Goal: Task Accomplishment & Management: Manage account settings

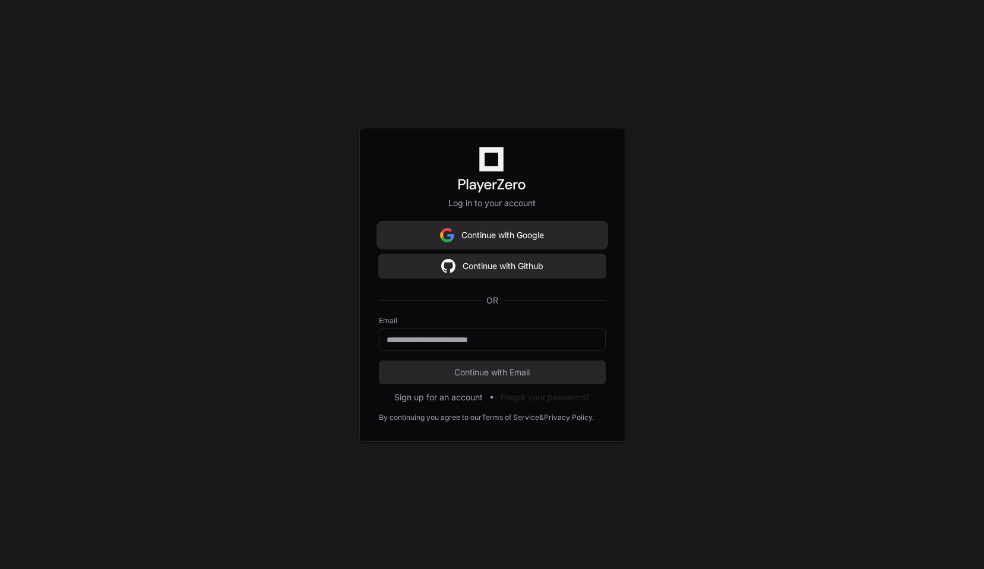
click at [495, 236] on button "Continue with Google" at bounding box center [492, 235] width 227 height 24
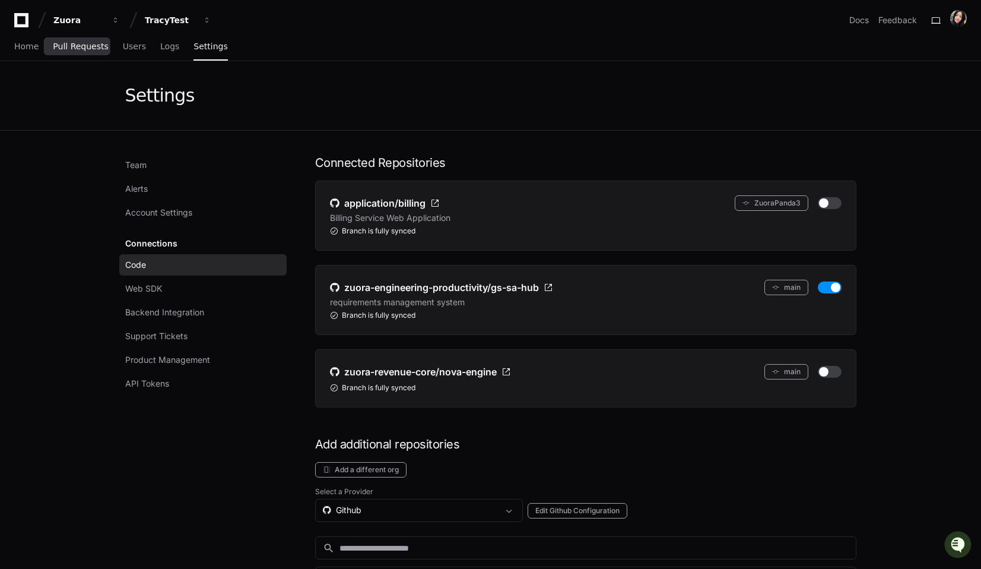
click at [78, 46] on span "Pull Requests" at bounding box center [80, 46] width 55 height 7
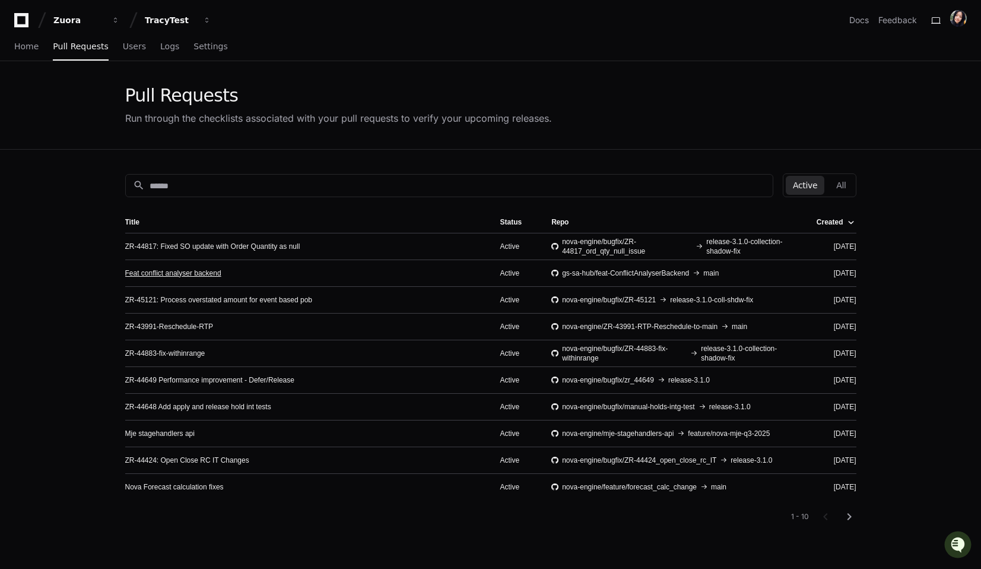
click at [168, 272] on link "Feat conflict analyser backend" at bounding box center [173, 272] width 96 height 9
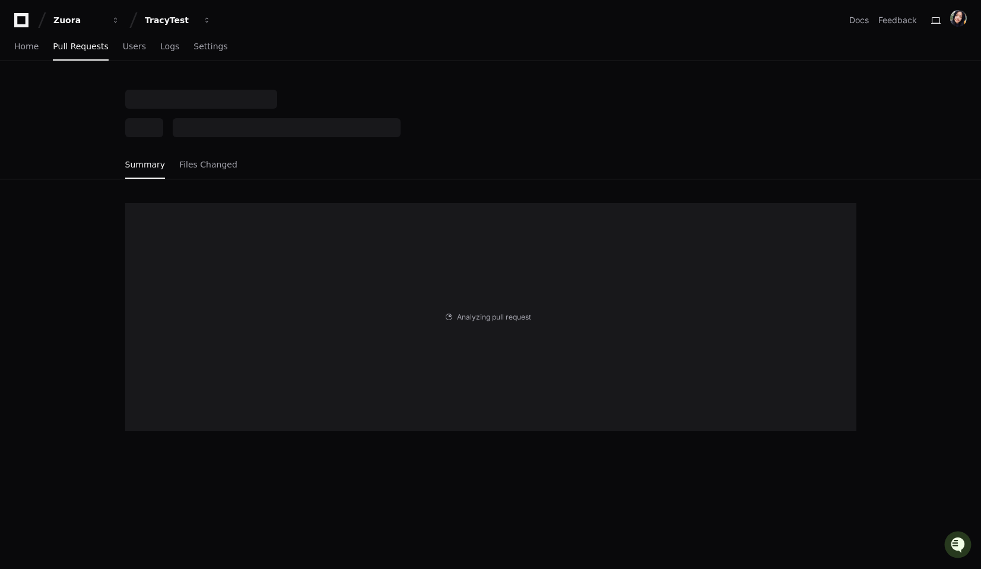
click at [183, 271] on div "Analyzing pull request . . ." at bounding box center [490, 317] width 731 height 228
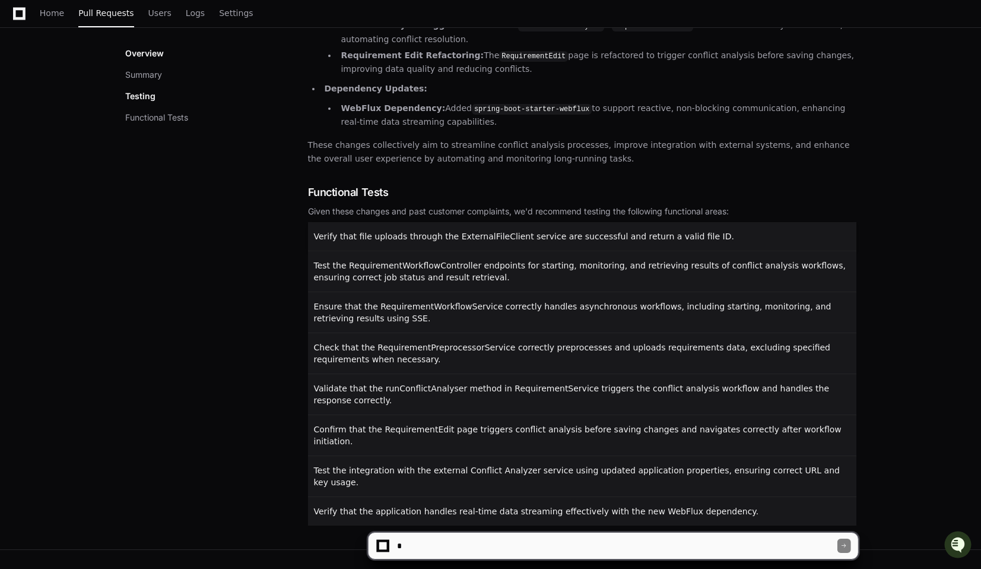
scroll to position [444, 0]
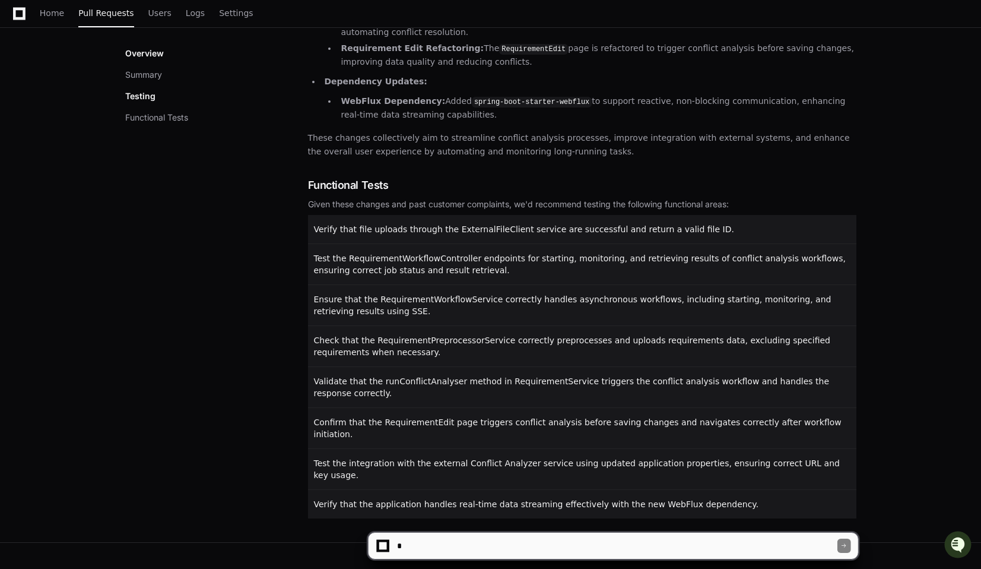
click at [412, 547] on textarea at bounding box center [616, 545] width 443 height 26
click at [49, 48] on div "Feat conflict analyser backend Active Merging into gs-sa-hub main from feat-Con…" at bounding box center [490, 94] width 981 height 896
click at [49, 47] on div "Feat conflict analyser backend Active Merging into gs-sa-hub main from feat-Con…" at bounding box center [490, 94] width 981 height 896
click at [166, 25] on div "Home Pull Requests Users Logs Settings" at bounding box center [147, 13] width 214 height 27
click at [45, 46] on div "Feat conflict analyser backend Active Merging into gs-sa-hub main from feat-Con…" at bounding box center [490, 94] width 981 height 896
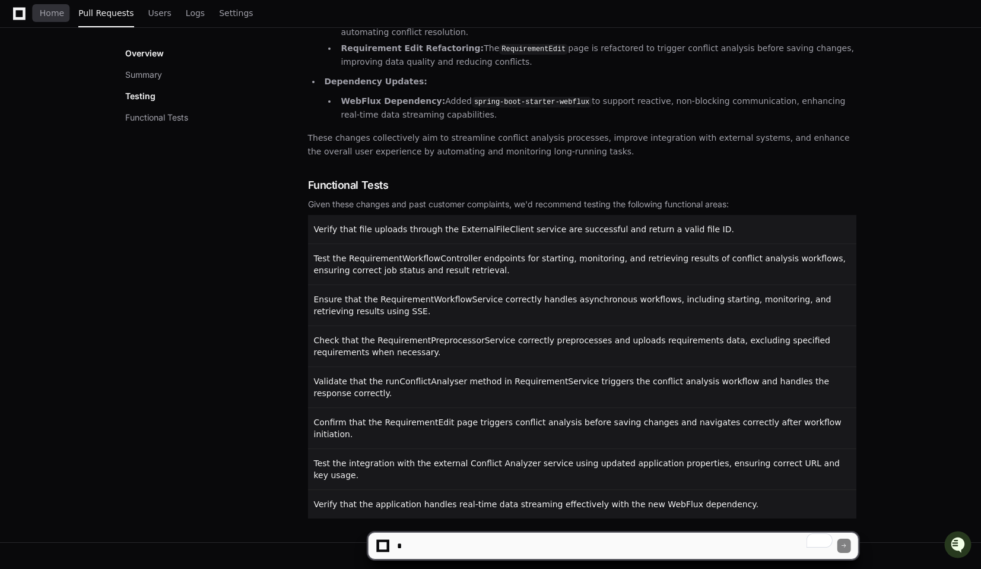
scroll to position [0, 0]
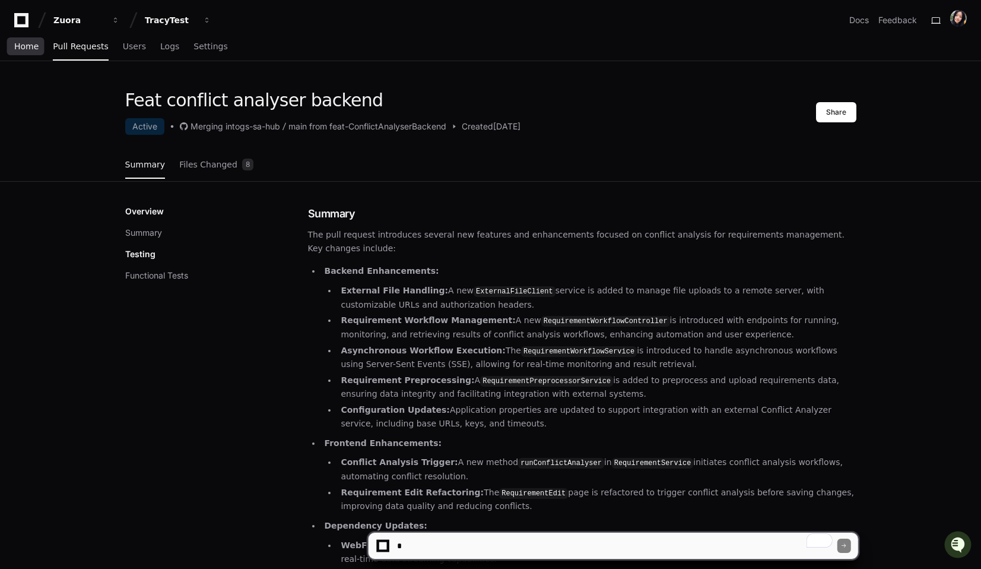
click at [27, 48] on span "Home" at bounding box center [26, 46] width 24 height 7
click at [25, 49] on span "Home" at bounding box center [26, 46] width 24 height 7
click at [26, 47] on span "Home" at bounding box center [26, 46] width 24 height 7
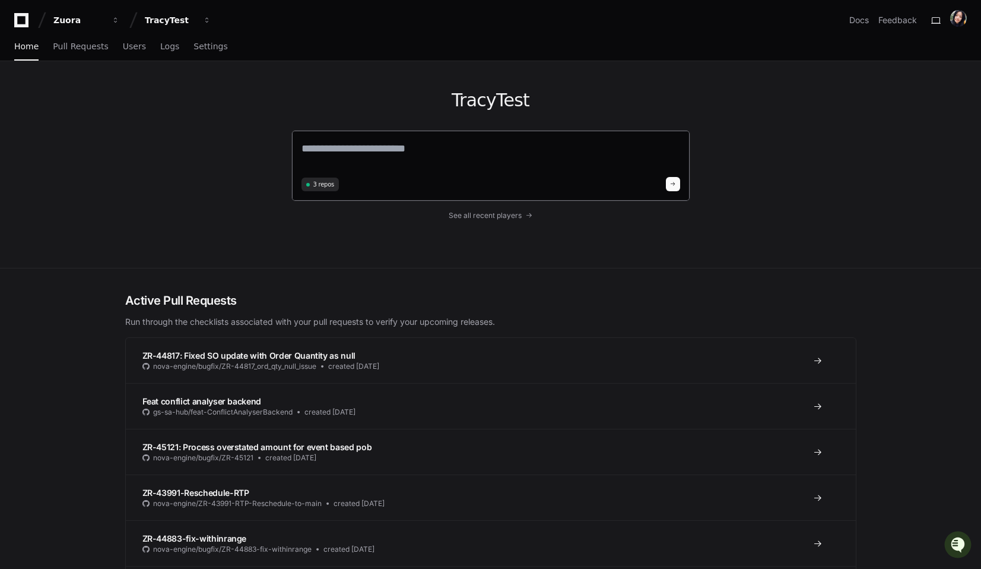
click at [352, 150] on textarea at bounding box center [491, 156] width 379 height 33
click at [319, 145] on textarea at bounding box center [491, 156] width 379 height 33
click at [335, 185] on div "3 repos" at bounding box center [321, 184] width 38 height 14
click at [352, 154] on textarea at bounding box center [491, 156] width 379 height 33
click at [197, 50] on span "Settings" at bounding box center [211, 46] width 34 height 7
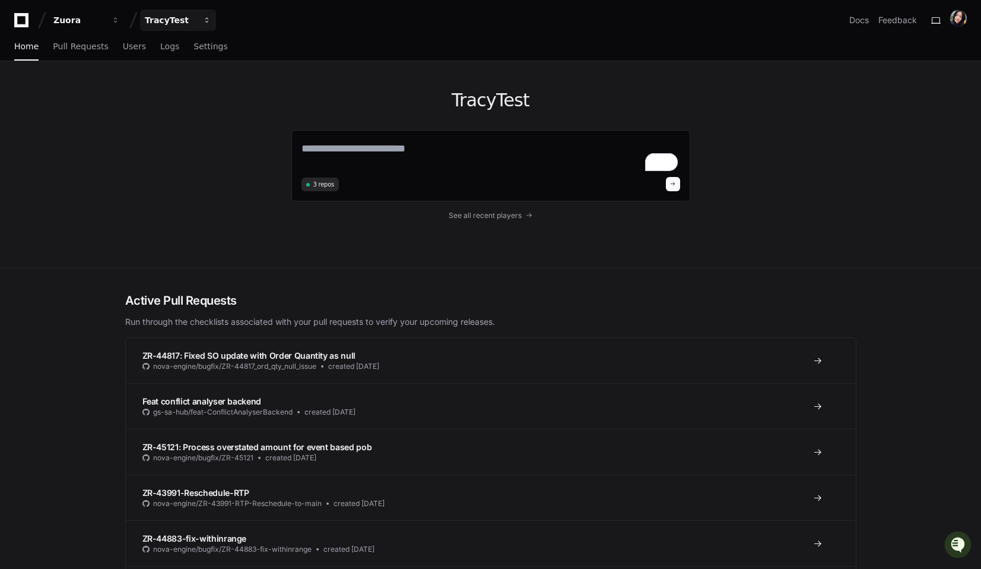
click at [104, 20] on div "TracyTest" at bounding box center [78, 20] width 51 height 12
click at [120, 22] on span "button" at bounding box center [116, 20] width 8 height 8
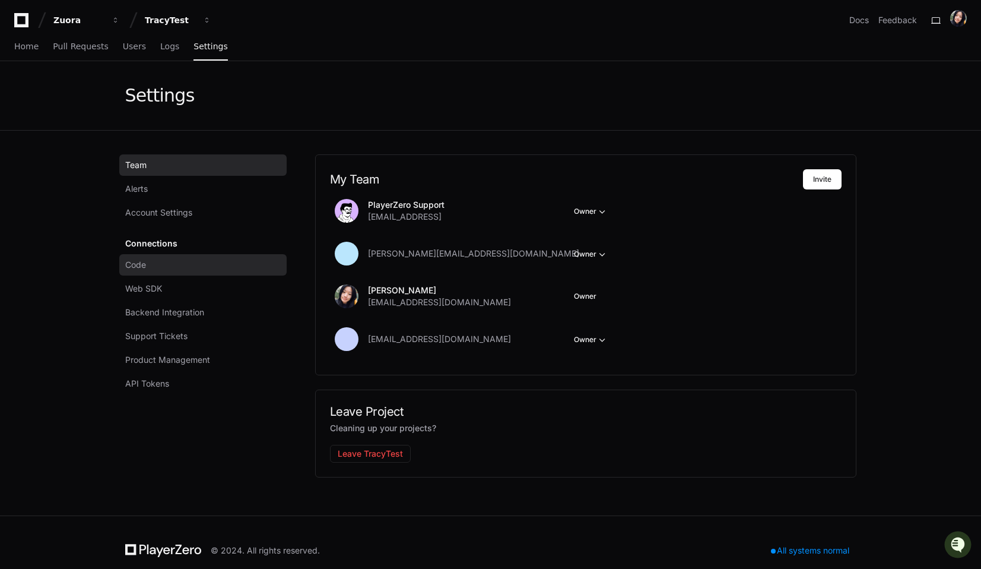
click at [142, 264] on span "Code" at bounding box center [135, 265] width 21 height 12
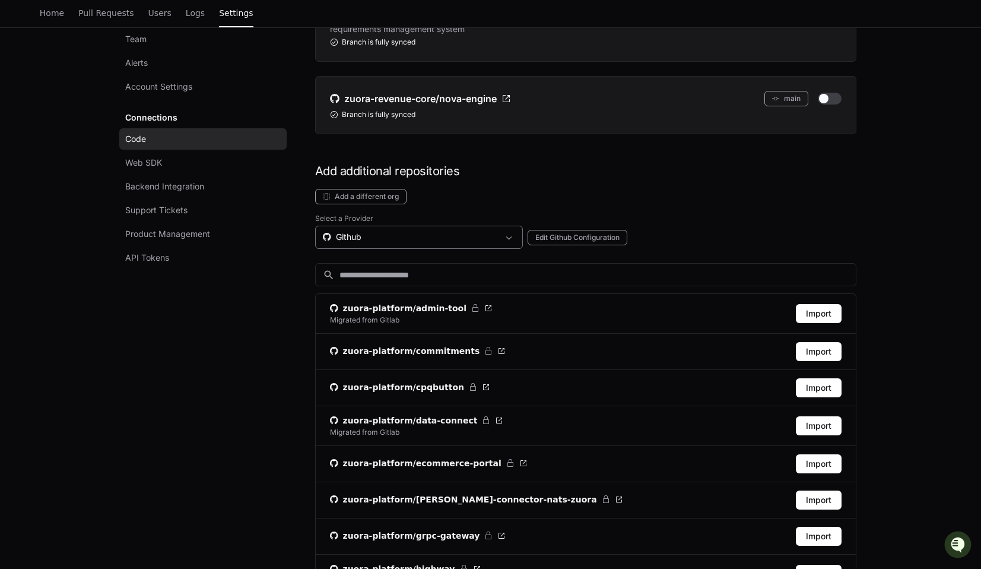
scroll to position [274, 0]
click at [361, 240] on div "Github" at bounding box center [411, 236] width 176 height 12
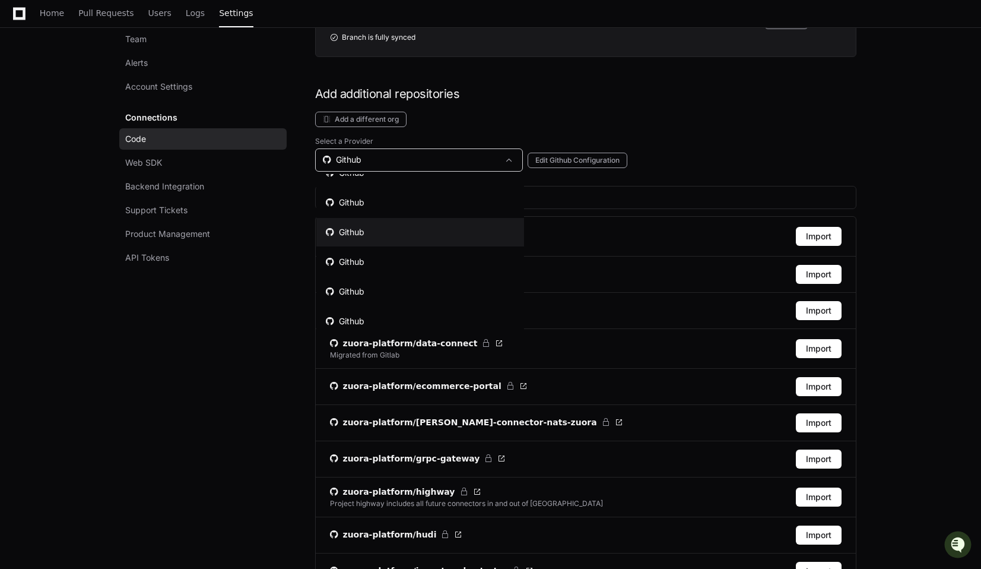
scroll to position [54, 0]
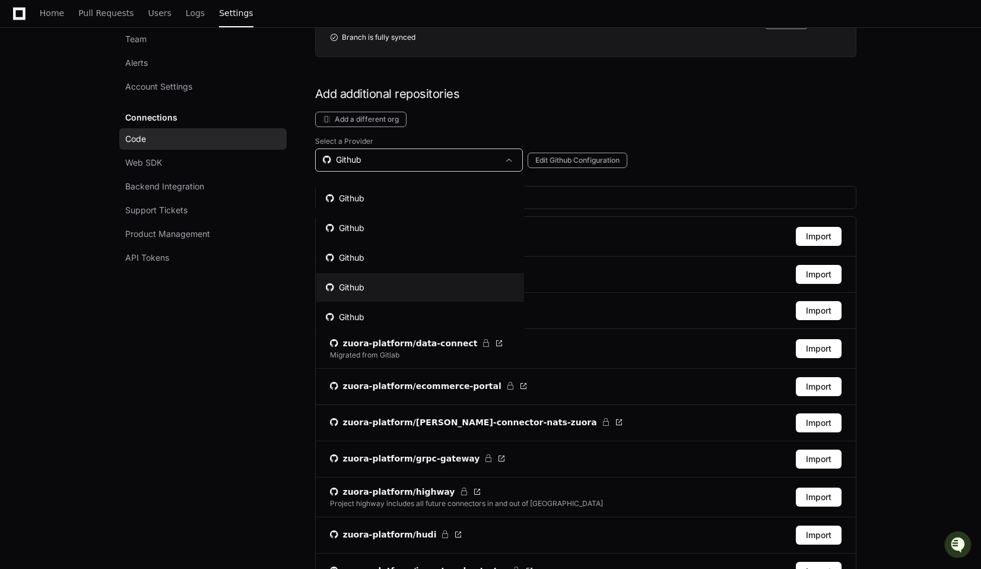
click at [351, 284] on div "Github" at bounding box center [345, 287] width 39 height 12
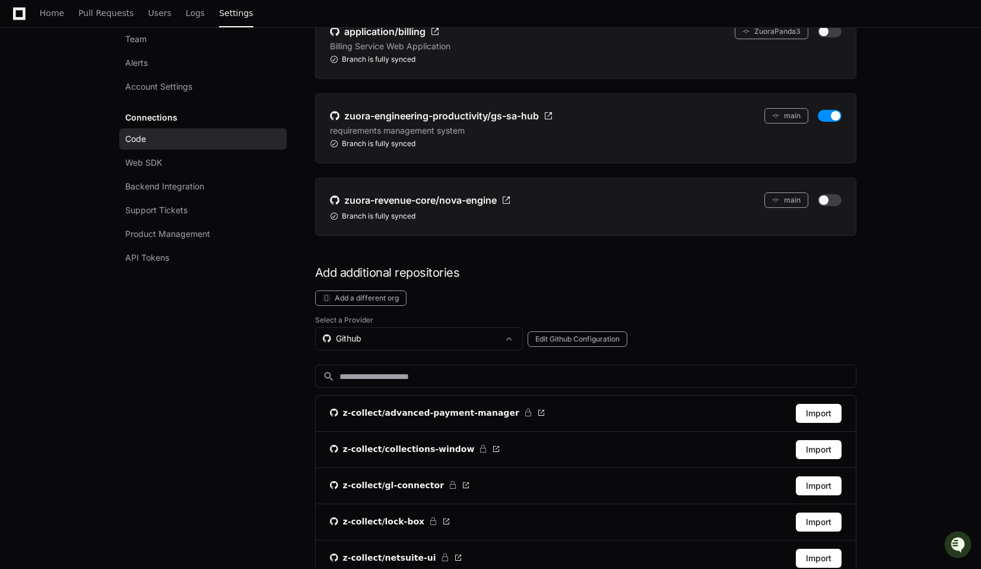
scroll to position [350, 0]
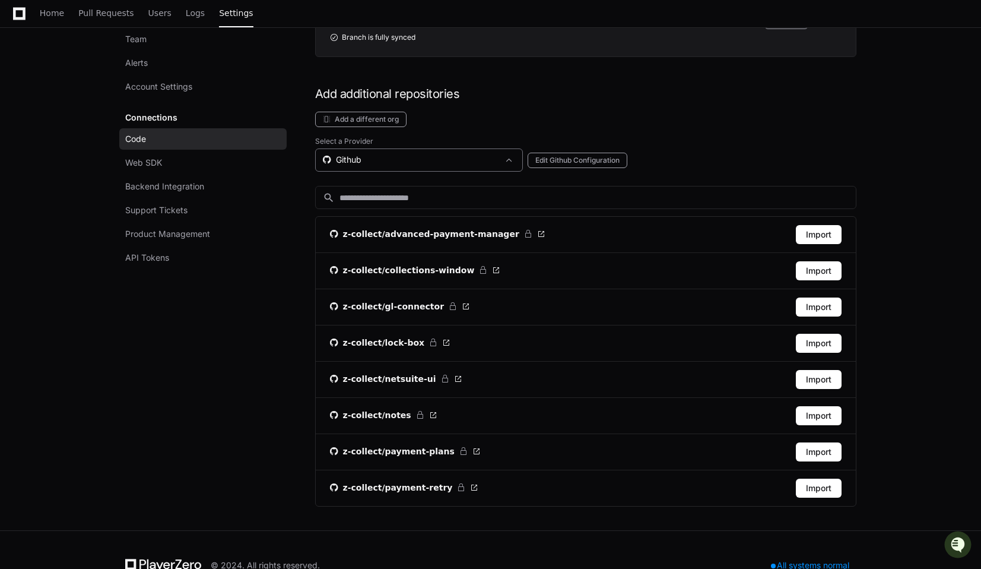
click at [379, 160] on div "Github" at bounding box center [411, 160] width 176 height 12
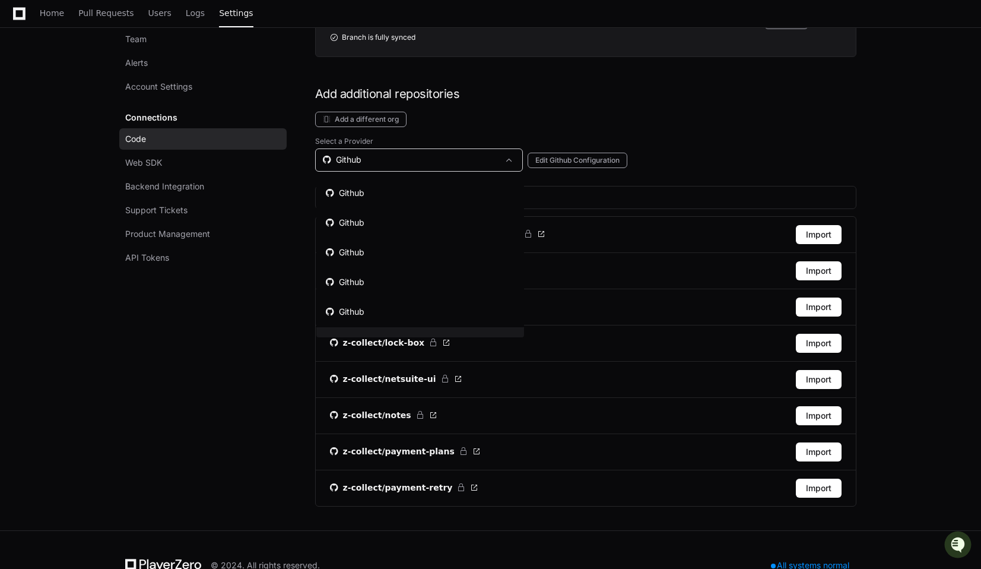
scroll to position [18, 0]
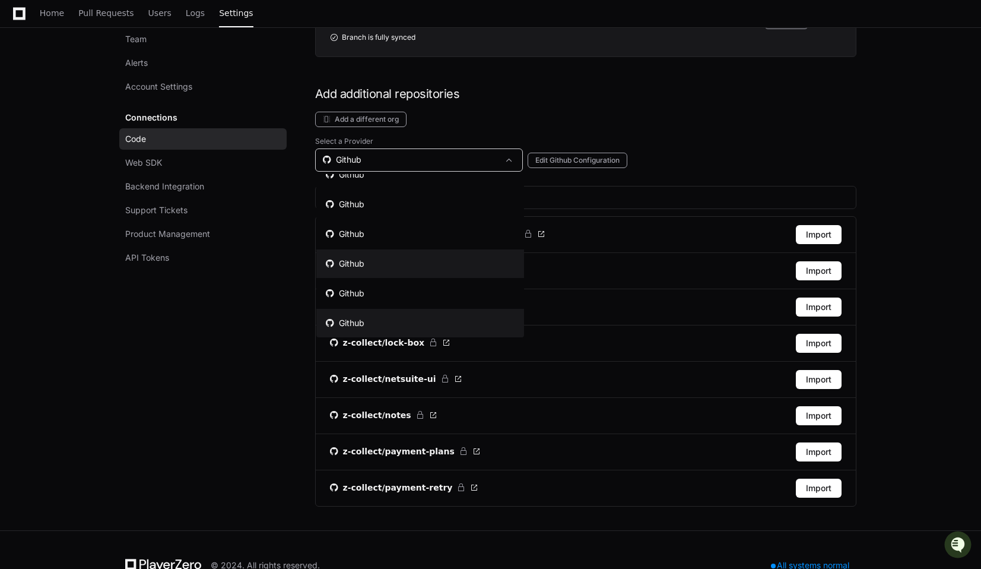
click at [355, 258] on div "Github" at bounding box center [345, 264] width 39 height 12
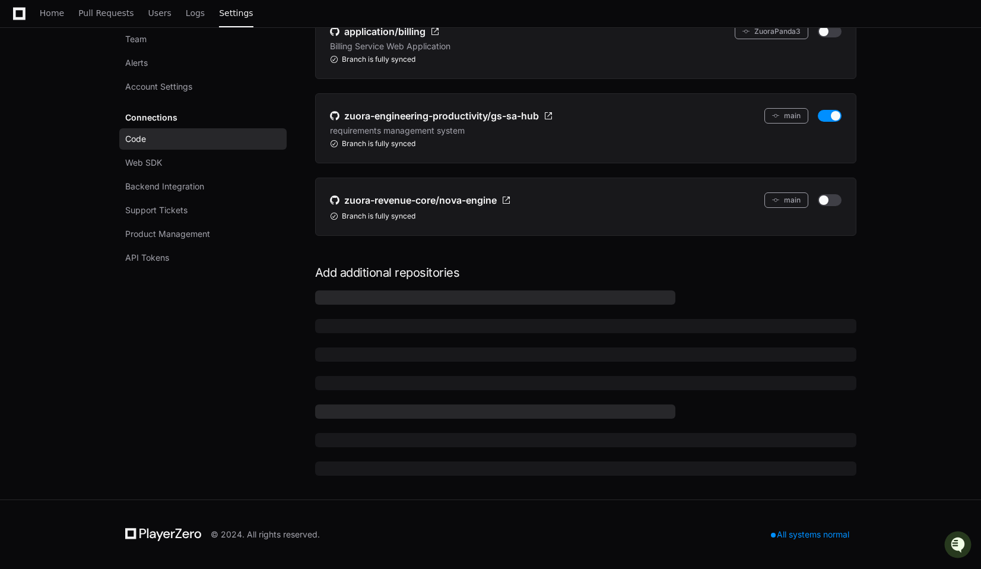
scroll to position [322, 0]
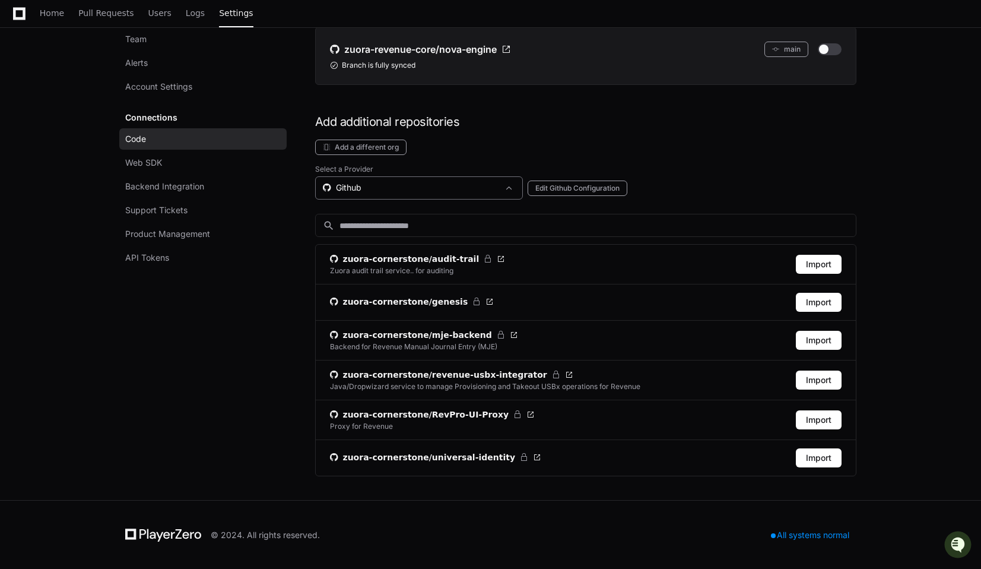
click at [398, 183] on div "Github" at bounding box center [411, 188] width 176 height 12
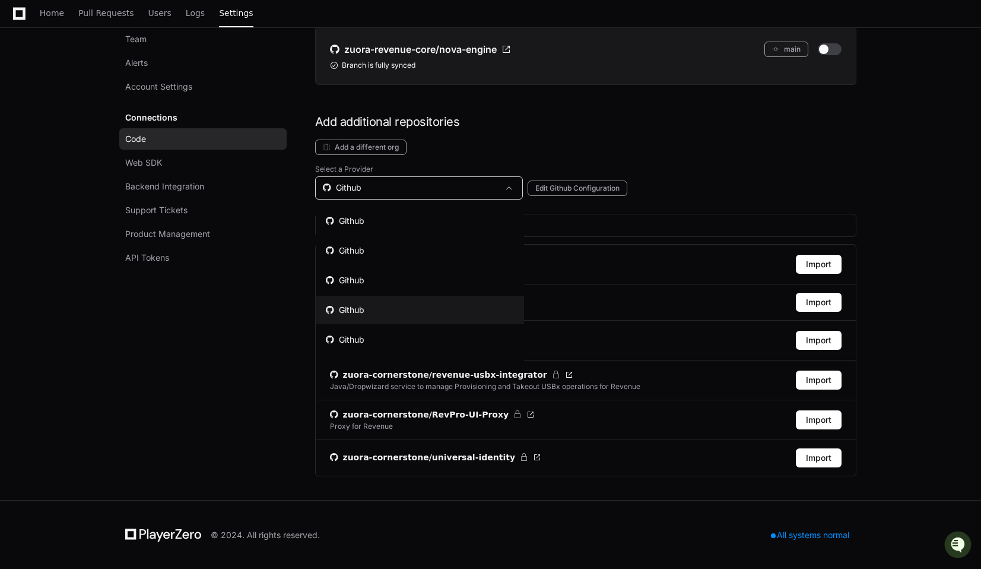
click at [696, 130] on div at bounding box center [490, 284] width 981 height 569
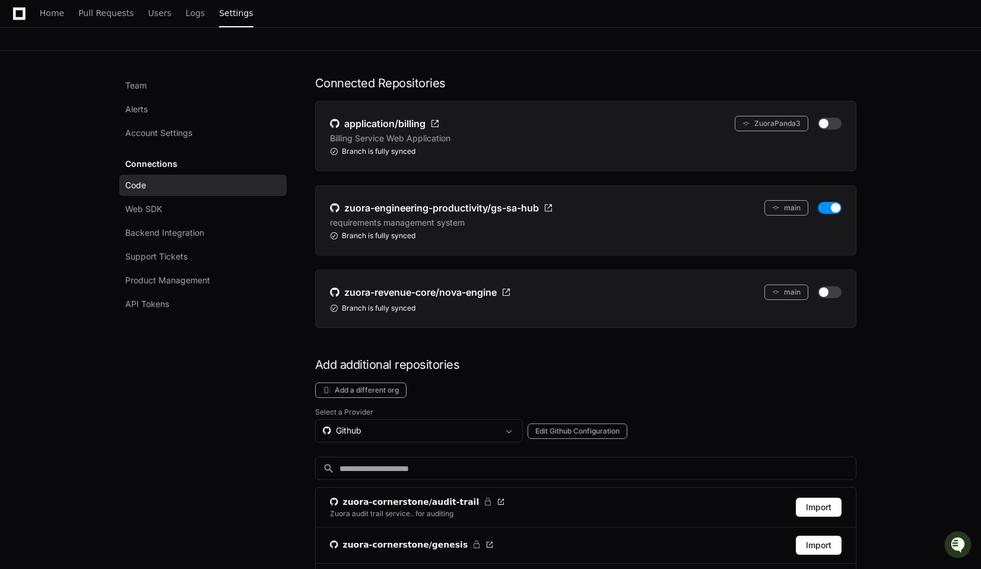
scroll to position [81, 0]
